Goal: Check status: Check status

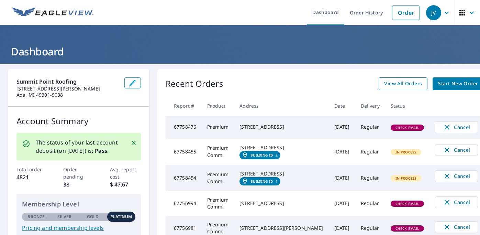
click at [384, 85] on span "View All Orders" at bounding box center [403, 83] width 38 height 9
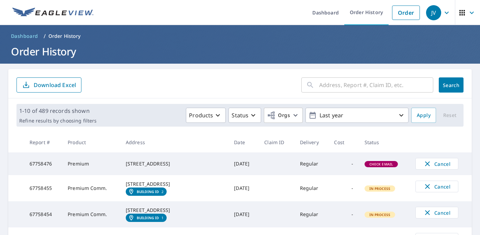
click at [356, 85] on input "text" at bounding box center [376, 84] width 114 height 19
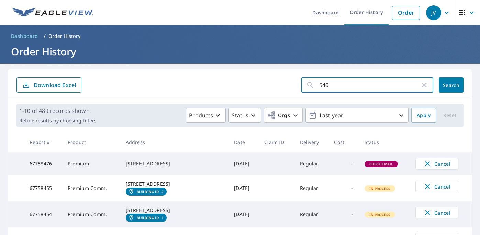
type input "5402"
click button "Search" at bounding box center [451, 84] width 25 height 15
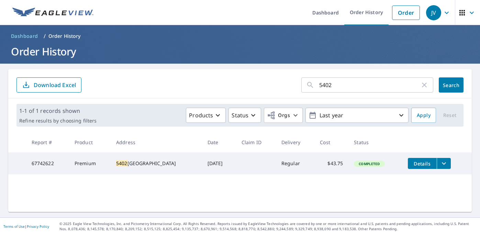
click at [430, 165] on span "Details" at bounding box center [422, 163] width 21 height 7
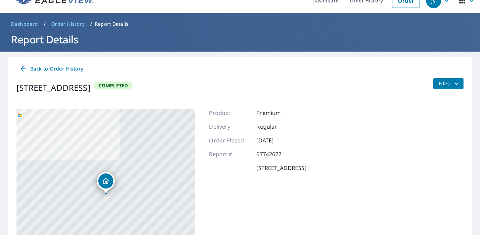
scroll to position [6, 0]
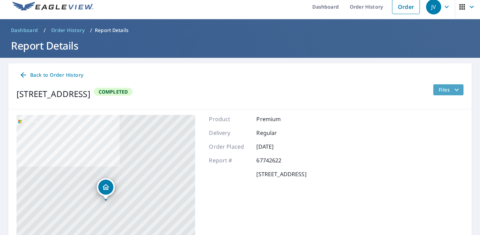
click at [453, 92] on icon "filesDropdownBtn-67742622" at bounding box center [457, 90] width 8 height 8
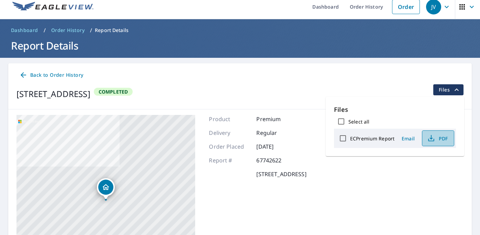
click at [439, 142] on span "PDF" at bounding box center [437, 138] width 22 height 8
